Goal: Information Seeking & Learning: Understand process/instructions

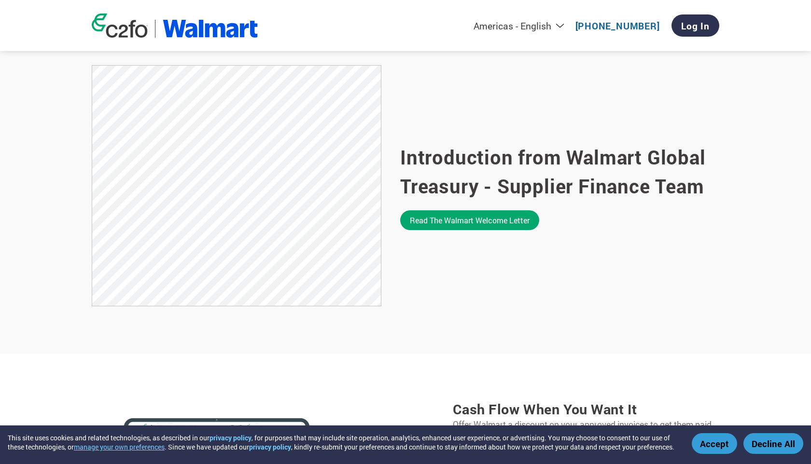
scroll to position [597, 0]
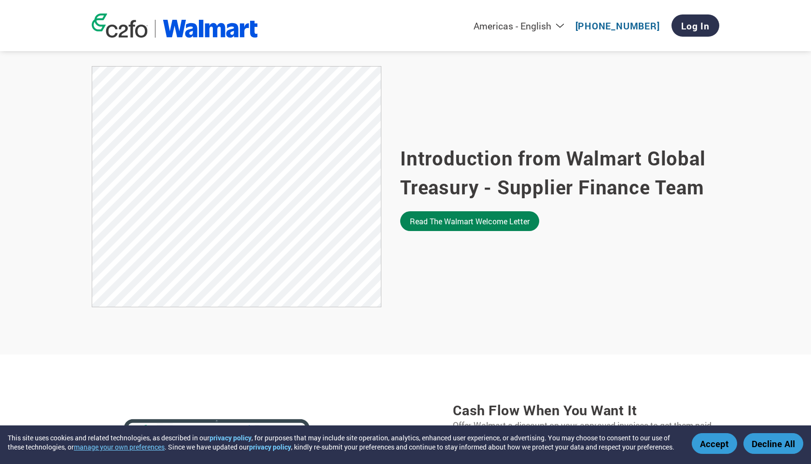
click at [417, 230] on link "Read the Walmart welcome letter" at bounding box center [469, 221] width 139 height 20
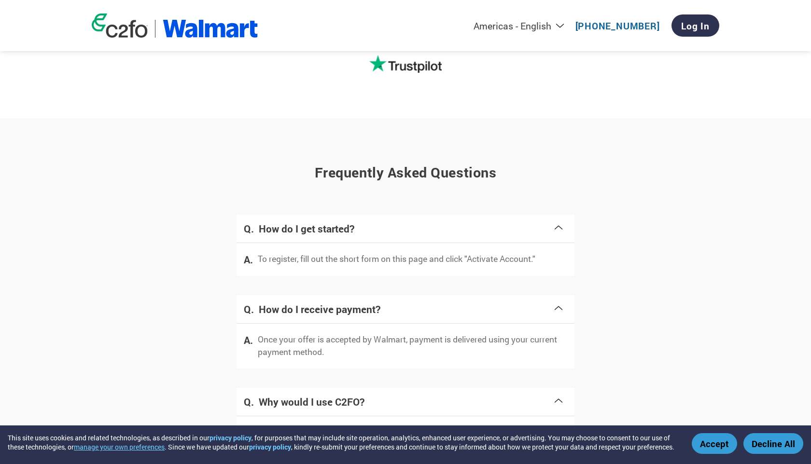
scroll to position [1842, 0]
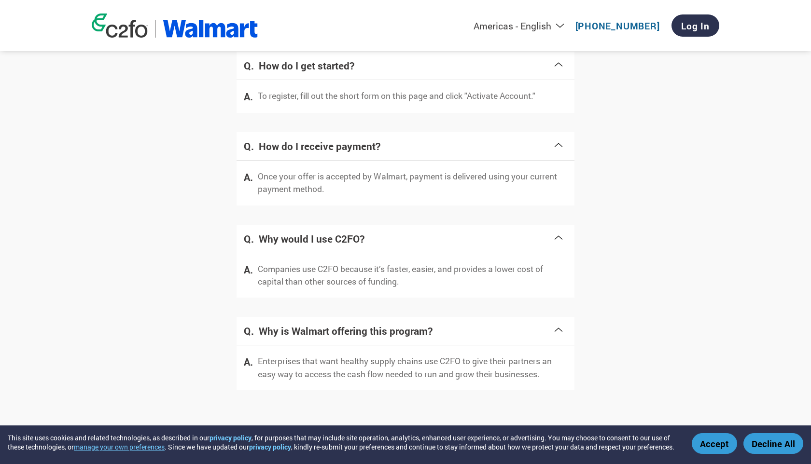
click at [494, 179] on p "Once your offer is accepted by Walmart, payment is delivered using your current…" at bounding box center [412, 183] width 309 height 26
click at [552, 150] on div "How do I receive payment?" at bounding box center [406, 146] width 338 height 28
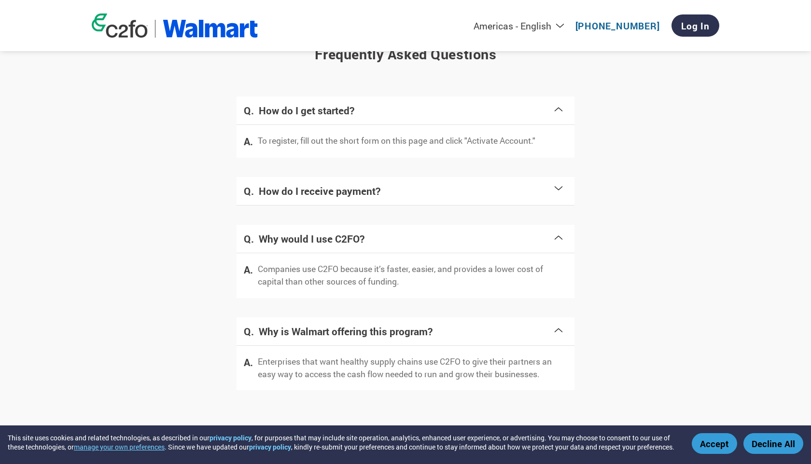
click at [464, 196] on h4 "How do I receive payment?" at bounding box center [406, 191] width 294 height 14
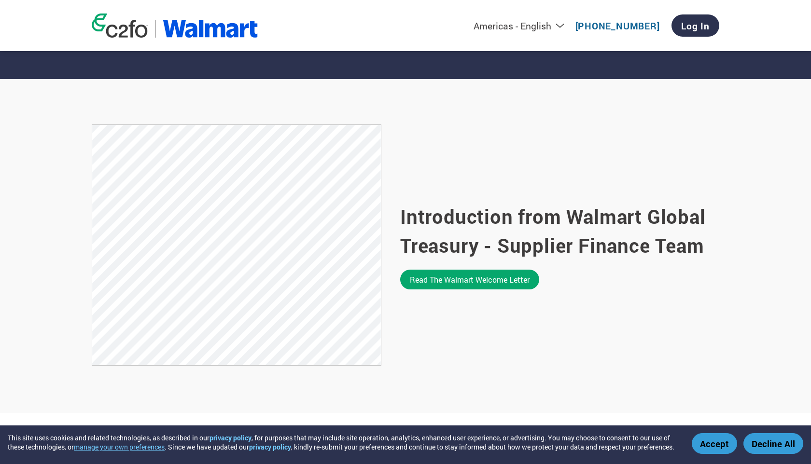
scroll to position [517, 0]
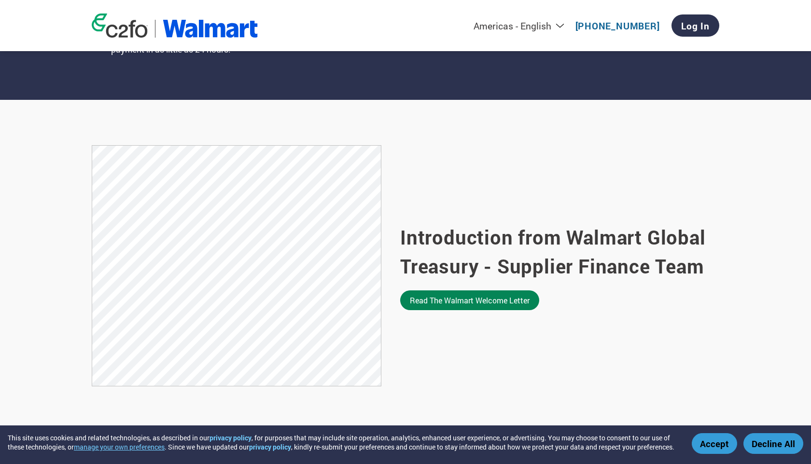
click at [497, 307] on link "Read the Walmart welcome letter" at bounding box center [469, 301] width 139 height 20
